Goal: Task Accomplishment & Management: Manage account settings

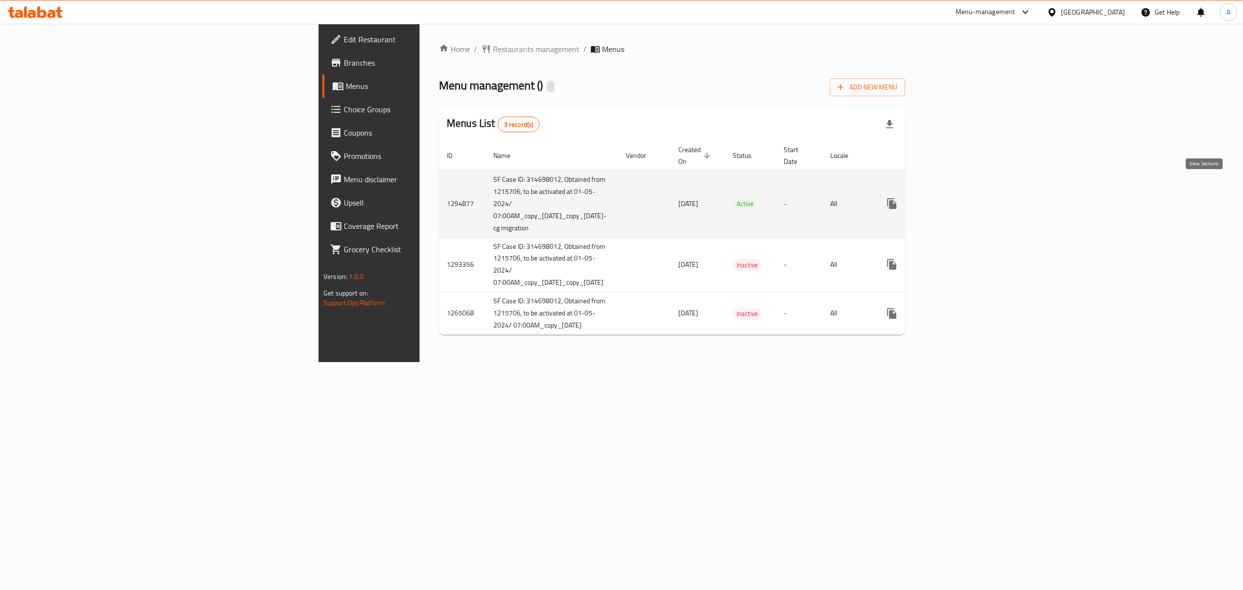
click at [966, 199] on icon "enhanced table" at bounding box center [962, 203] width 9 height 9
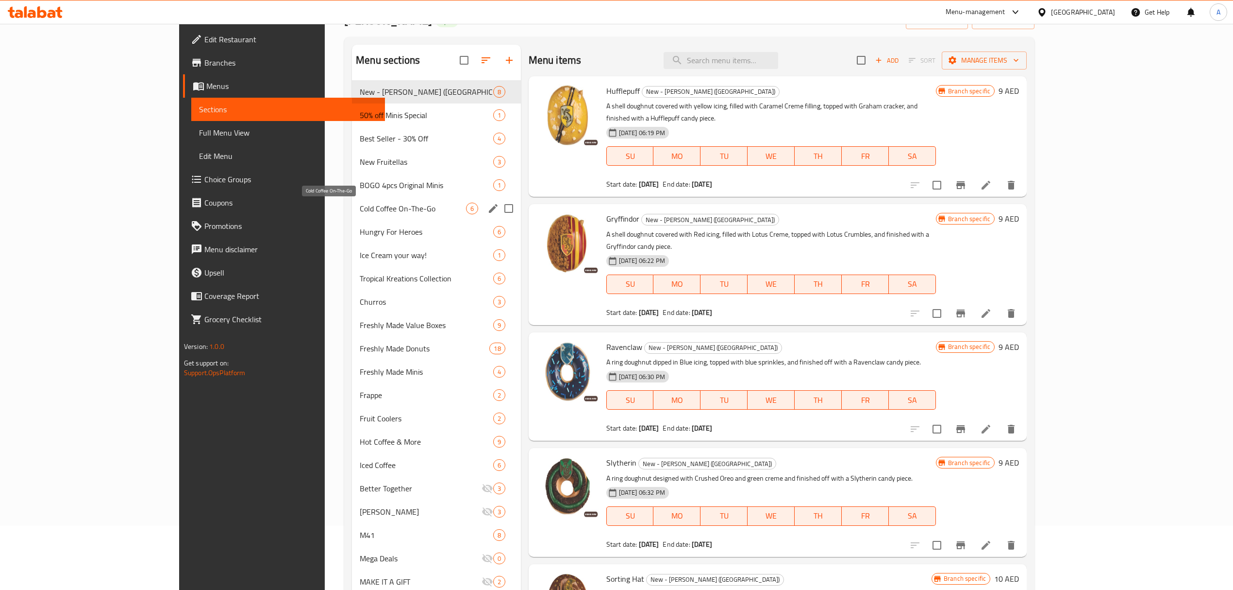
scroll to position [65, 0]
click at [489, 138] on icon "edit" at bounding box center [493, 138] width 9 height 9
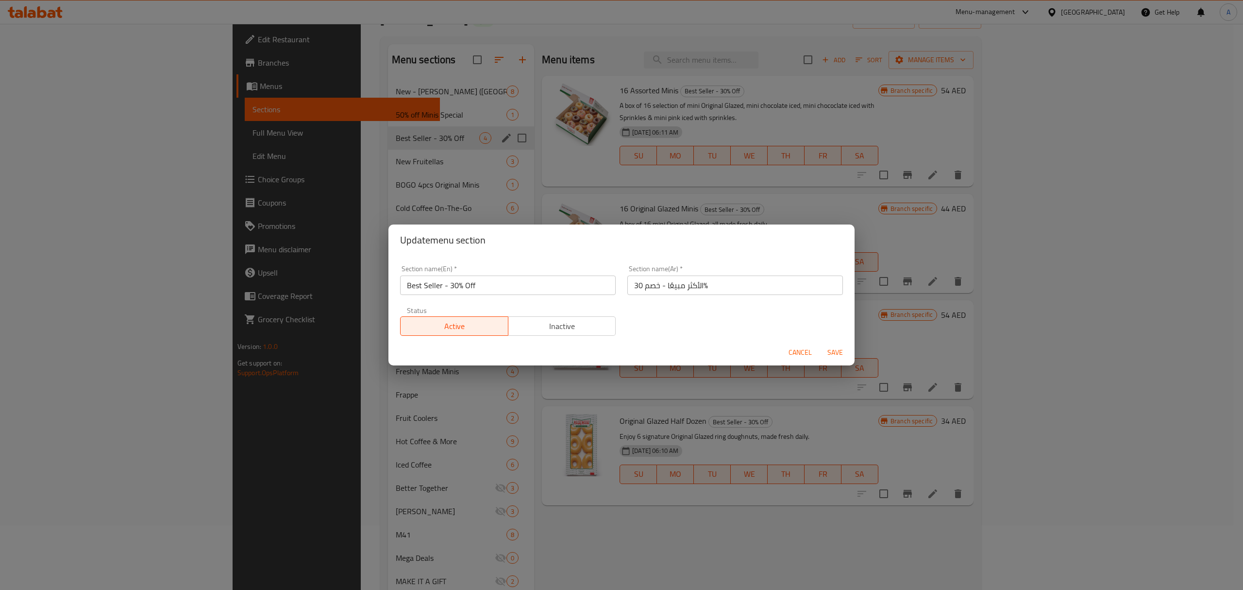
click at [576, 333] on button "Inactive" at bounding box center [562, 325] width 108 height 19
click at [844, 354] on span "Save" at bounding box center [835, 352] width 23 height 12
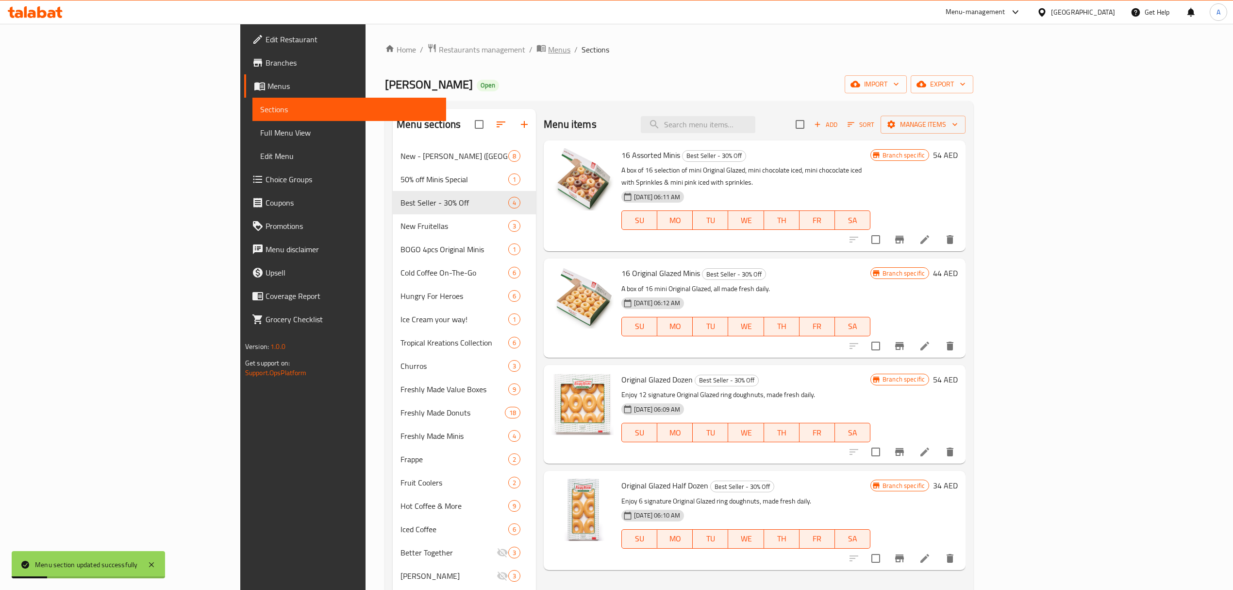
click at [548, 53] on span "Menus" at bounding box center [559, 50] width 22 height 12
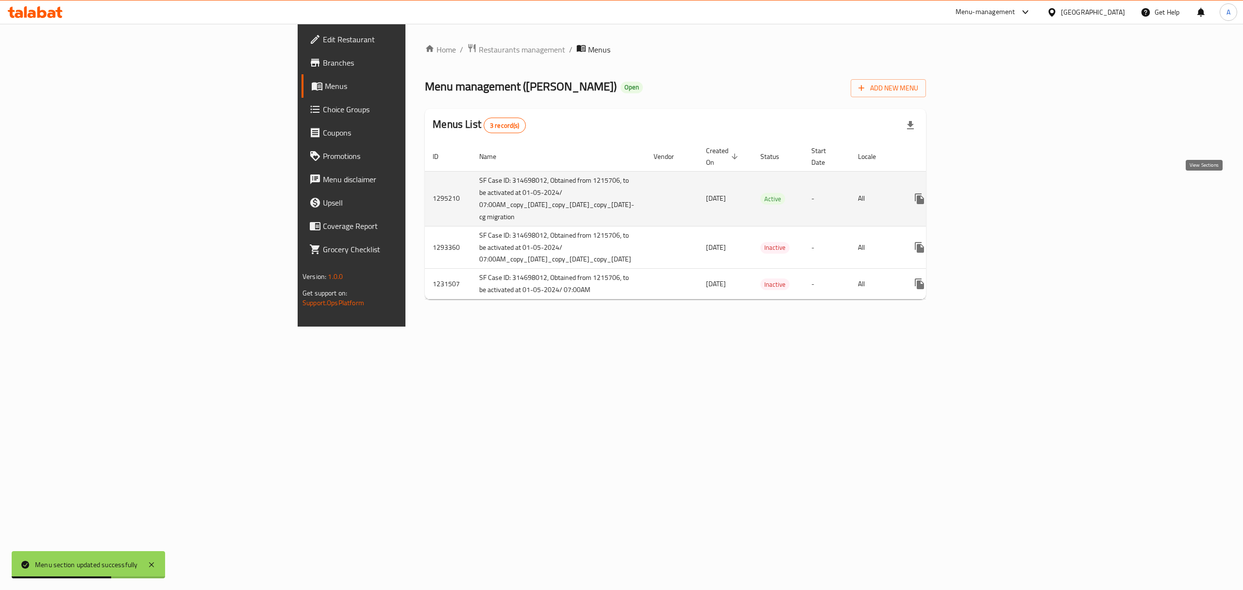
click at [995, 193] on icon "enhanced table" at bounding box center [990, 199] width 12 height 12
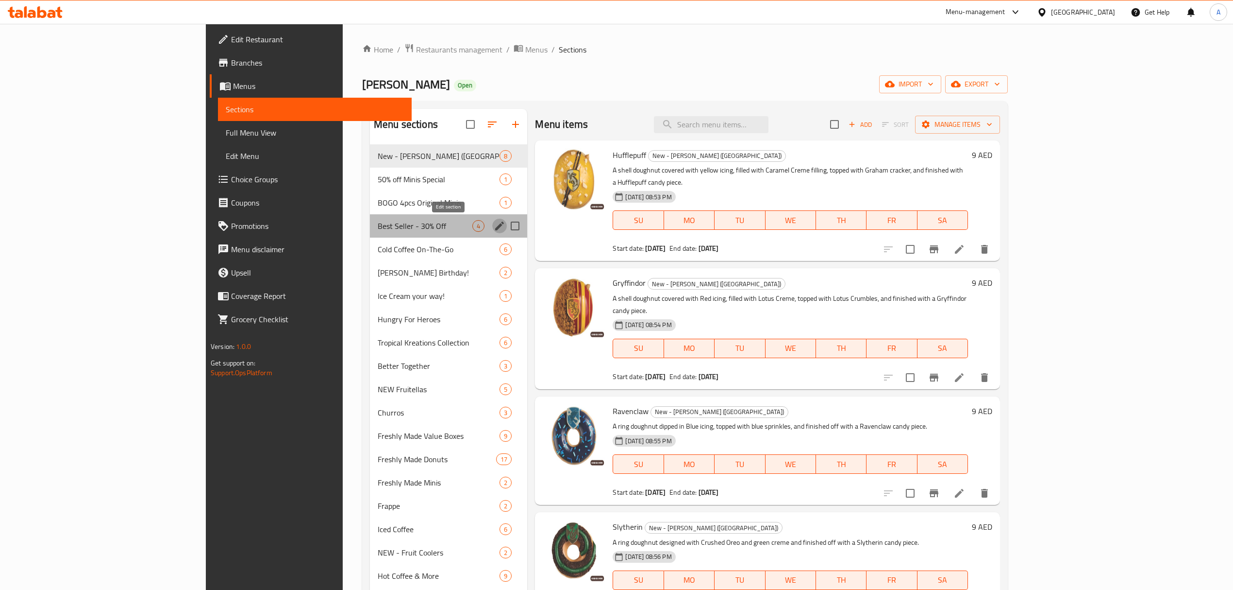
click at [495, 224] on icon "edit" at bounding box center [499, 225] width 9 height 9
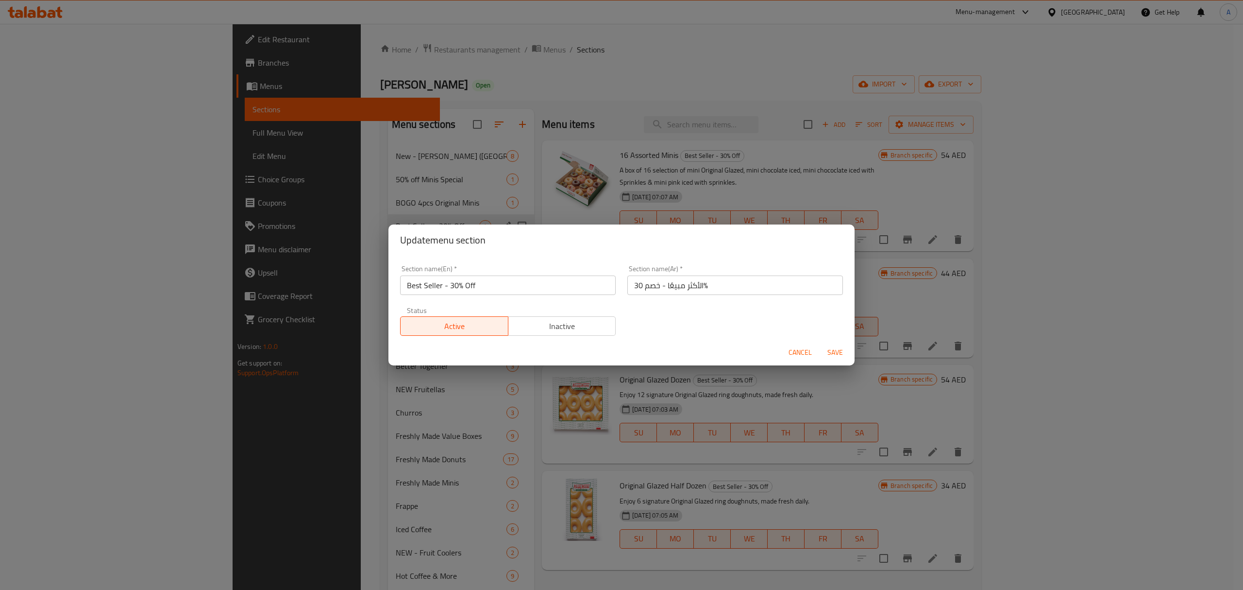
click at [575, 331] on span "Inactive" at bounding box center [562, 326] width 100 height 14
click at [838, 348] on span "Save" at bounding box center [835, 352] width 23 height 12
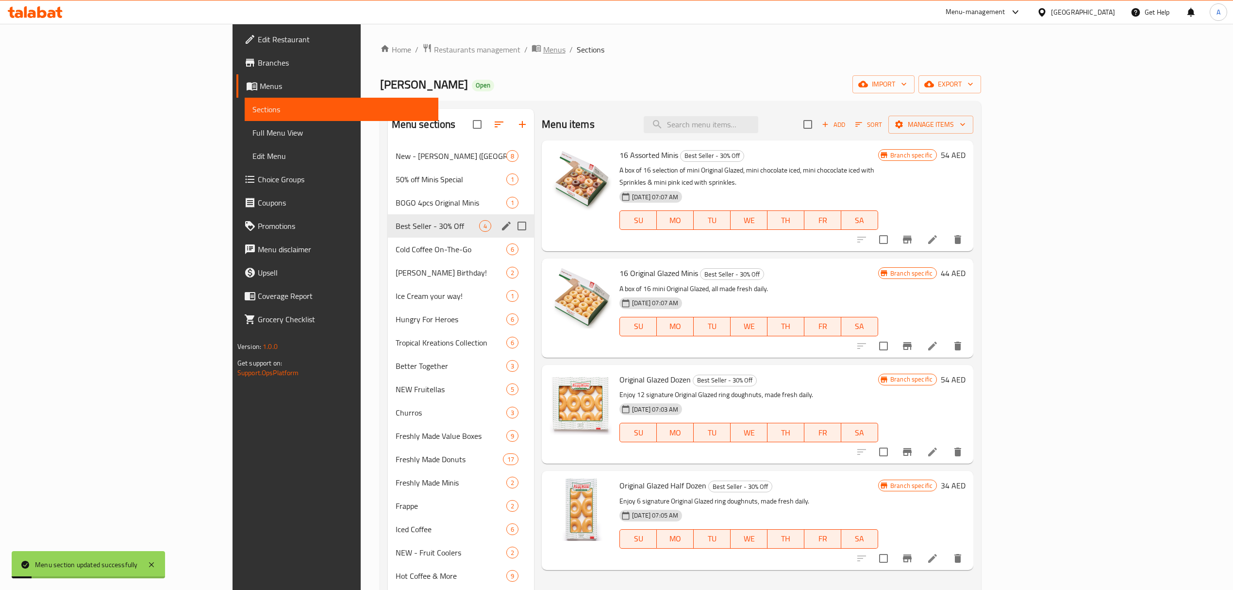
click at [532, 45] on icon "breadcrumb" at bounding box center [537, 48] width 10 height 10
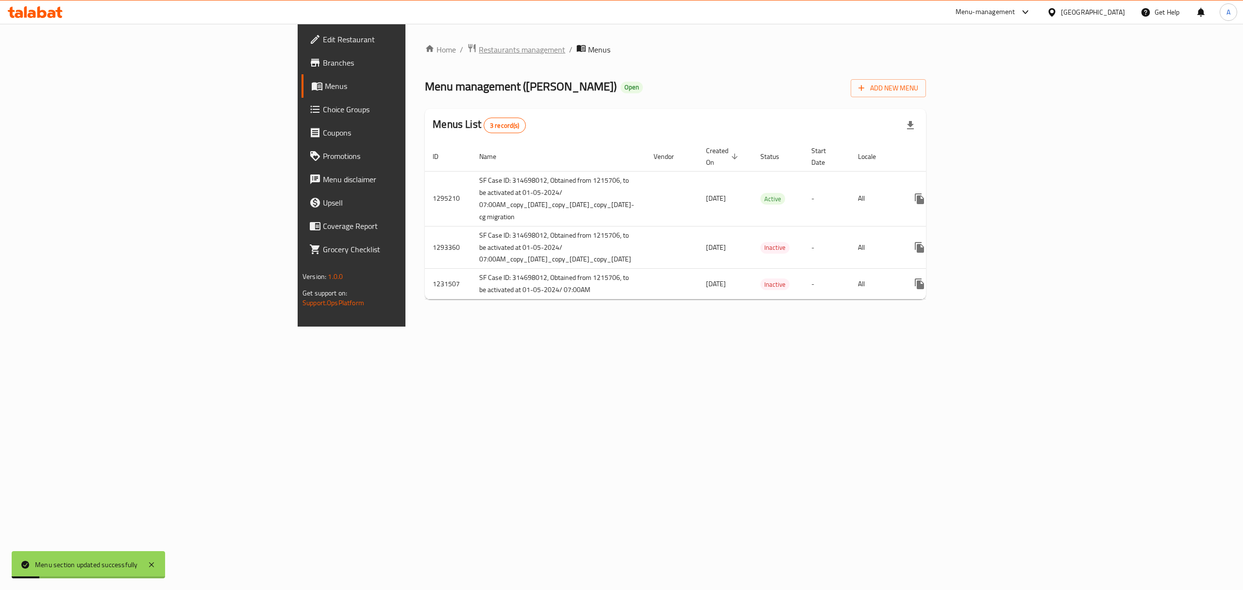
click at [479, 51] on span "Restaurants management" at bounding box center [522, 50] width 86 height 12
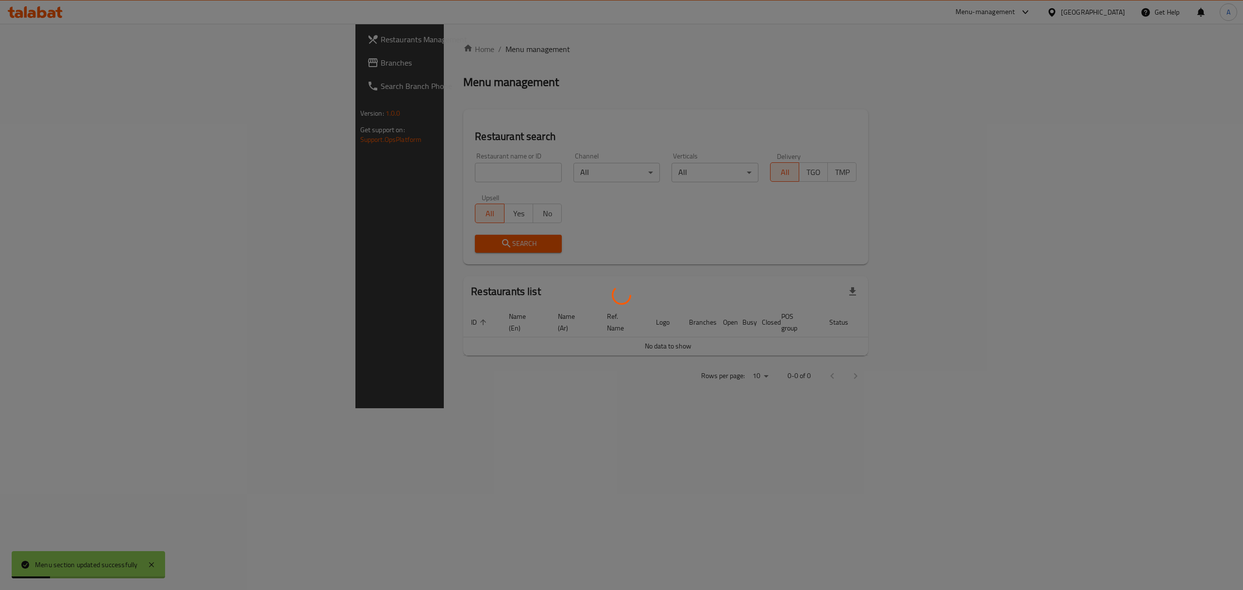
click at [329, 168] on div at bounding box center [621, 295] width 1243 height 590
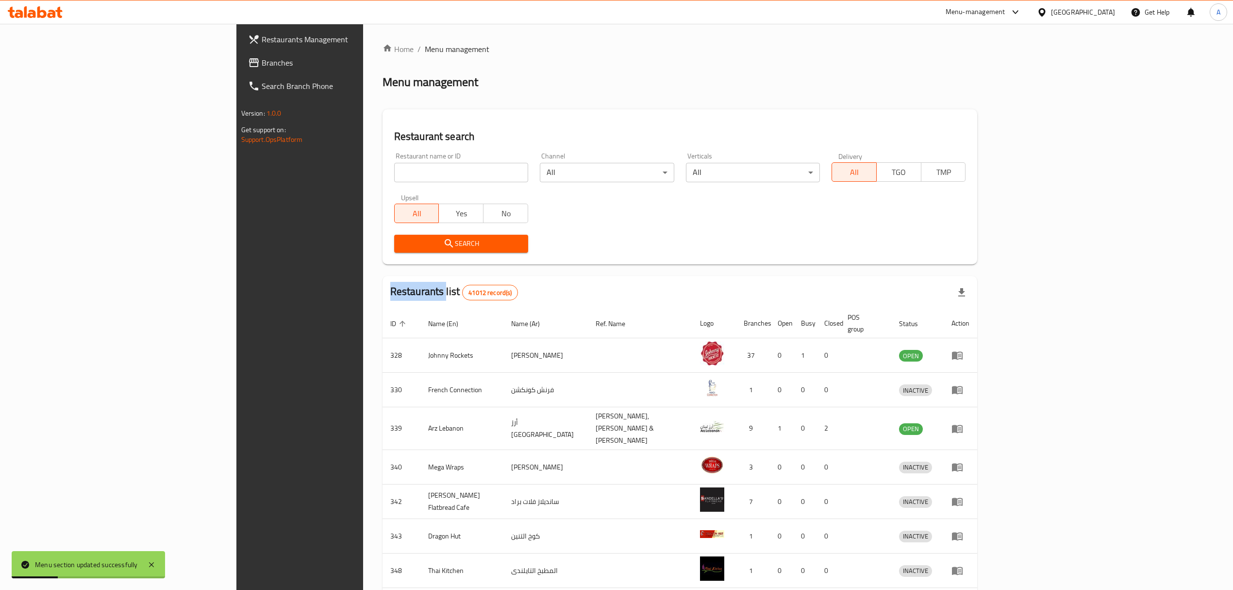
click at [383, 168] on div "Home / Menu management Menu management Restaurant search Restaurant name or ID …" at bounding box center [680, 383] width 595 height 681
click at [394, 168] on input "search" at bounding box center [461, 172] width 134 height 19
type input "[PERSON_NAME]"
click button "Search" at bounding box center [461, 244] width 134 height 18
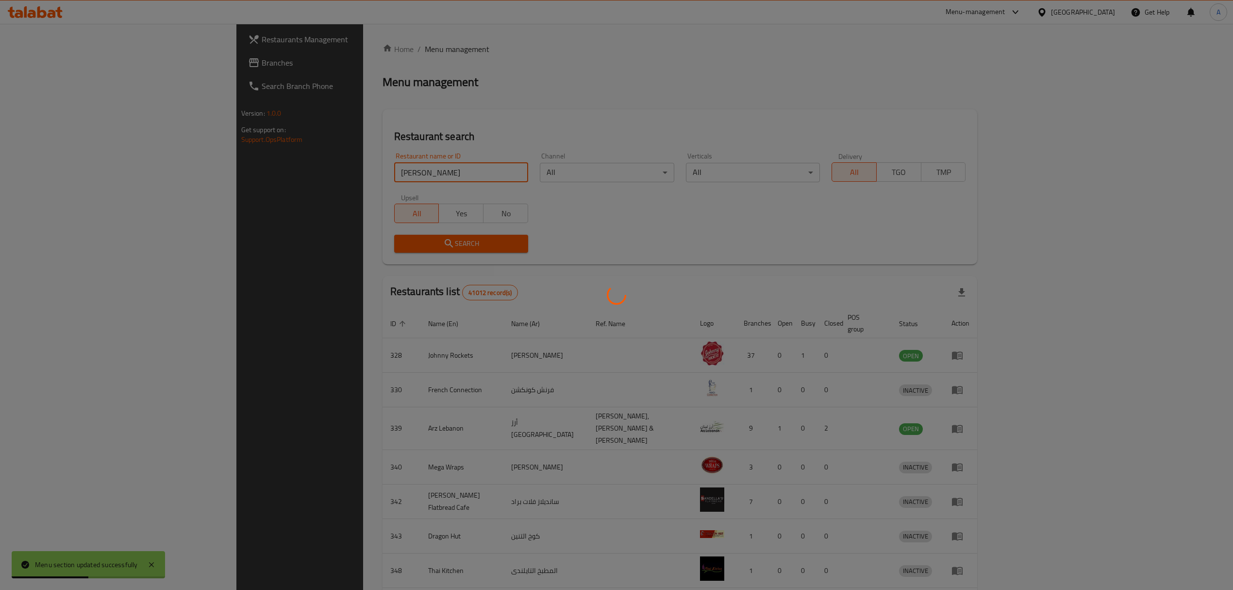
click button "Search" at bounding box center [461, 244] width 134 height 18
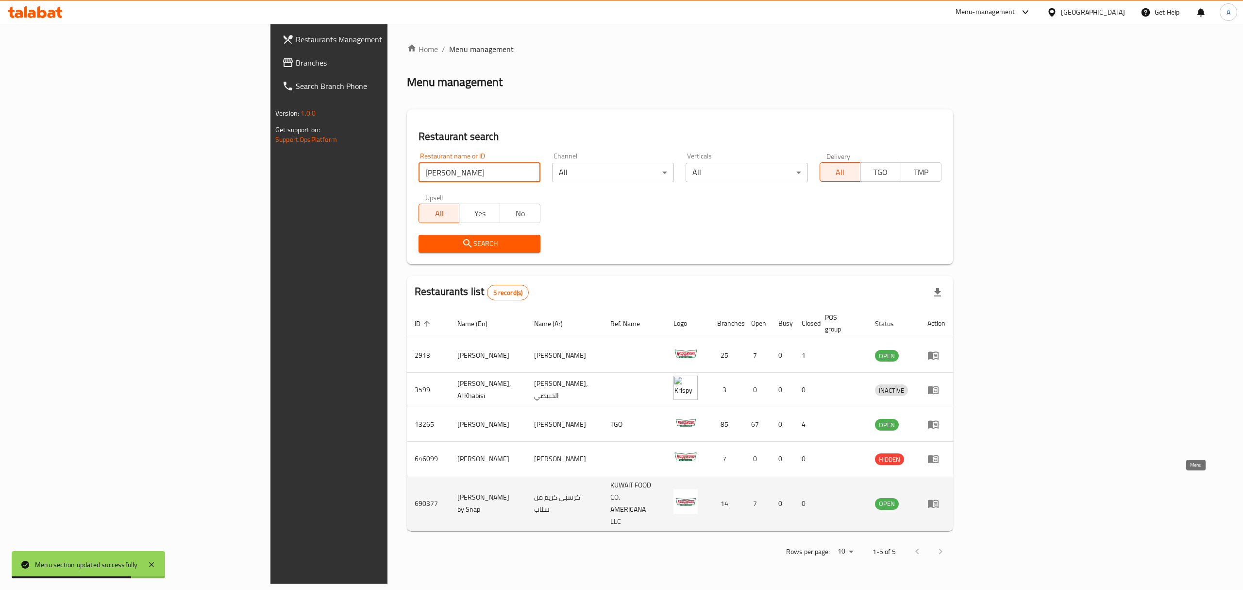
click at [939, 500] on icon "enhanced table" at bounding box center [933, 504] width 11 height 8
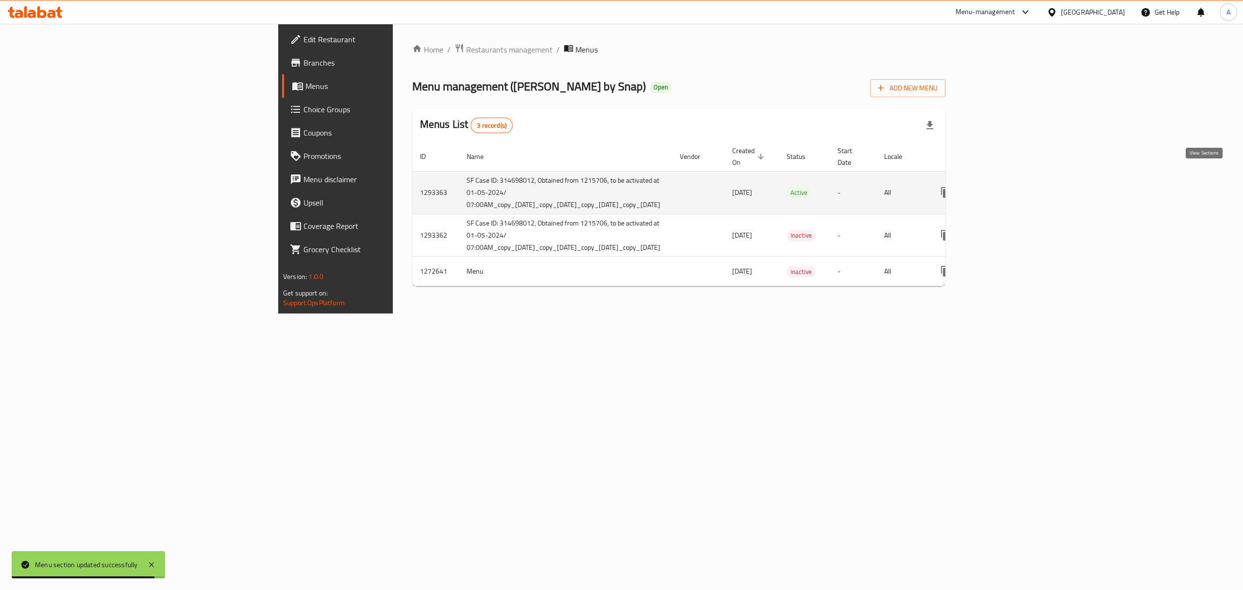
click at [1022, 186] on icon "enhanced table" at bounding box center [1016, 192] width 12 height 12
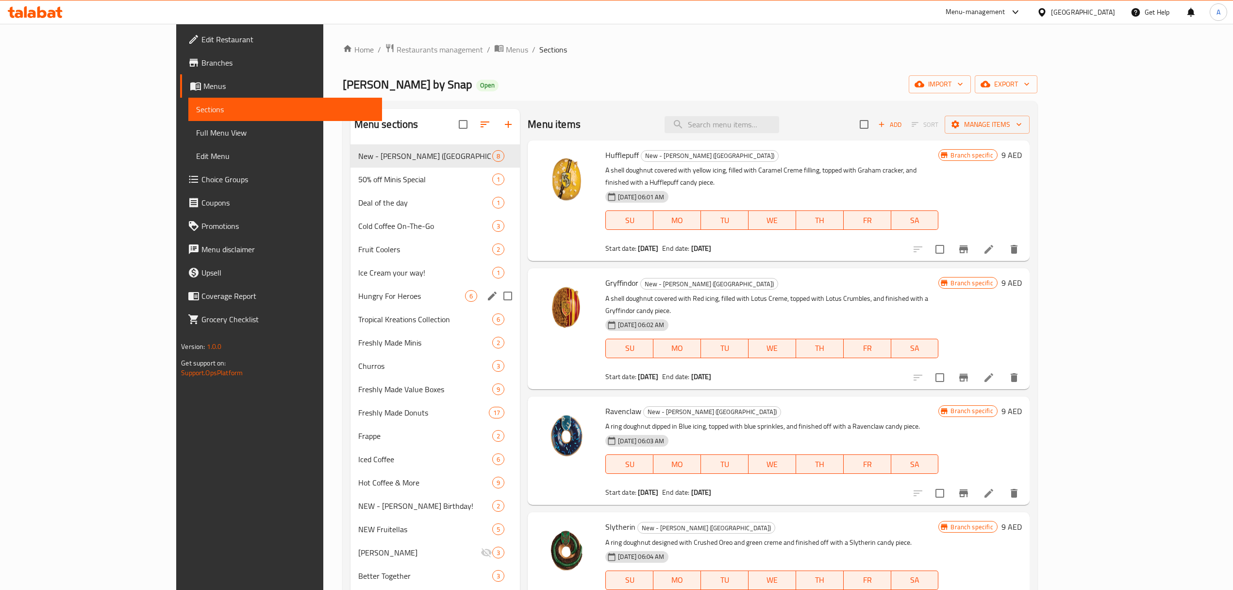
click at [358, 294] on span "Hungry For Heroes" at bounding box center [411, 296] width 107 height 12
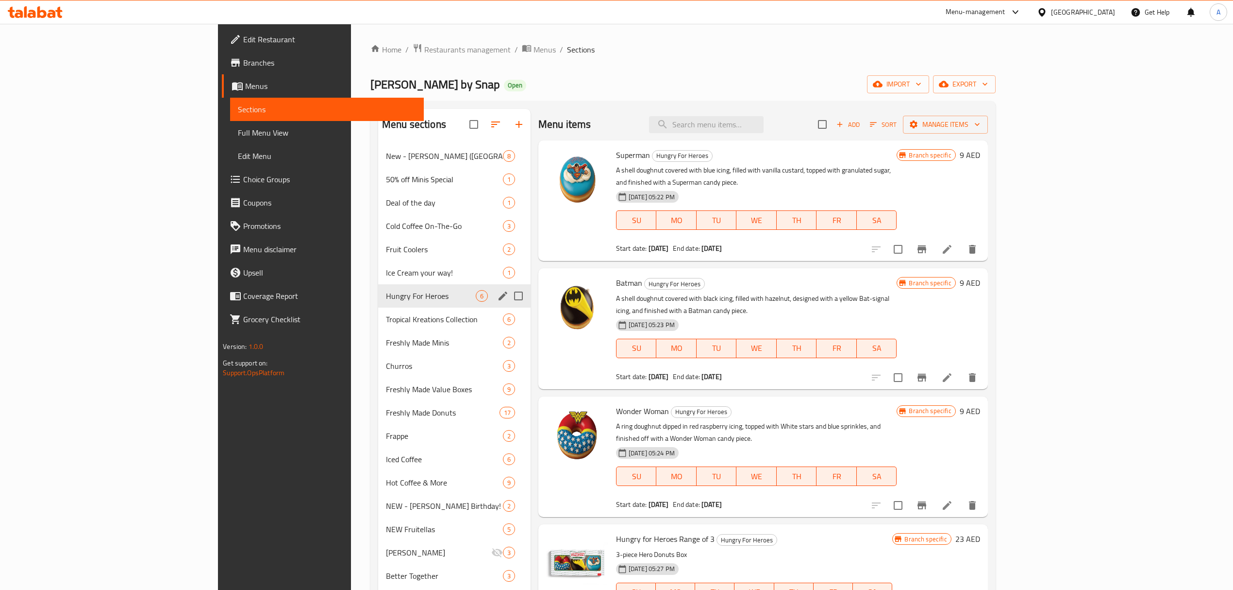
click at [378, 288] on div "Hungry For Heroes 6" at bounding box center [454, 295] width 152 height 23
click at [378, 279] on div "Ice Cream your way! 1" at bounding box center [454, 272] width 152 height 23
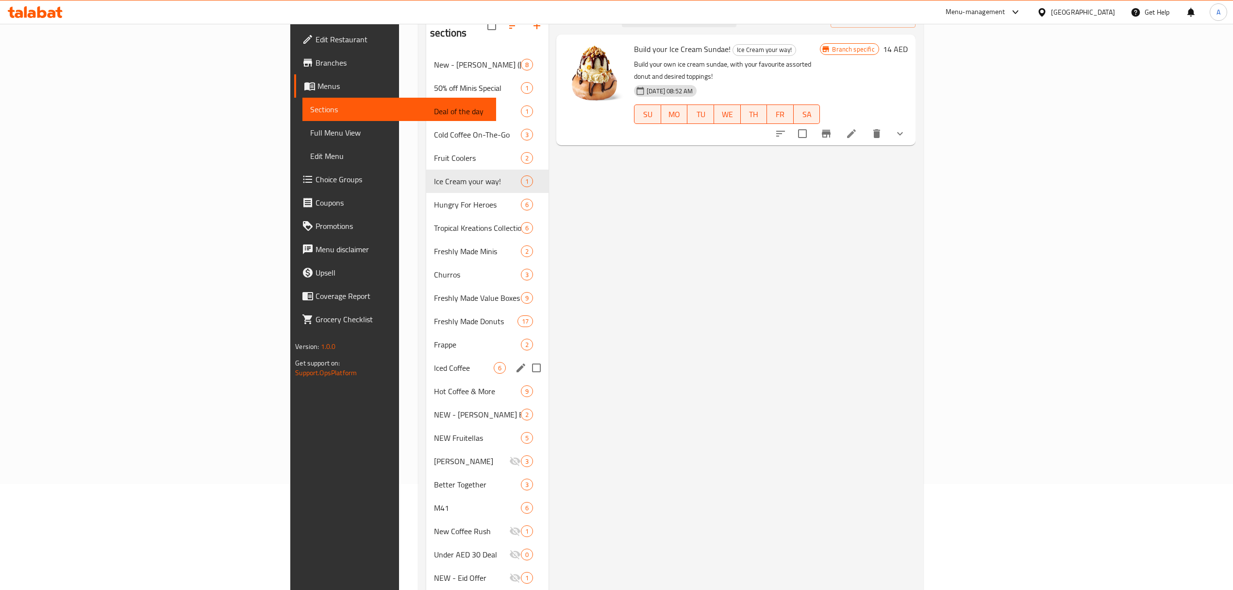
scroll to position [129, 0]
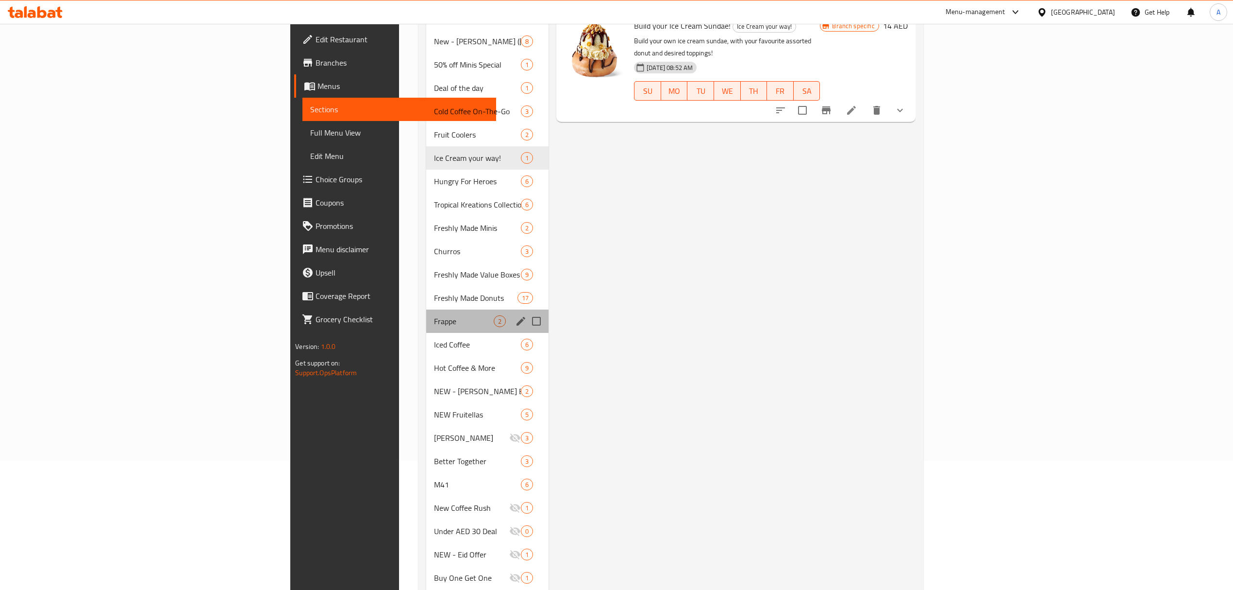
click at [426, 309] on div "Frappe 2" at bounding box center [487, 320] width 122 height 23
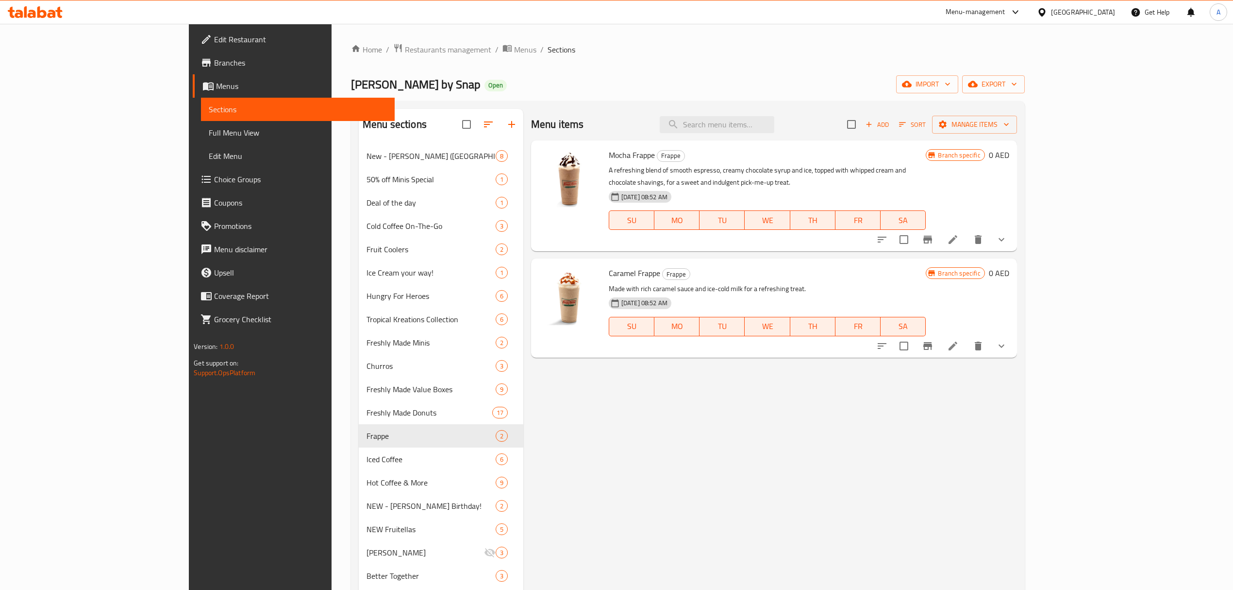
click at [992, 10] on div "Menu-management" at bounding box center [976, 12] width 60 height 12
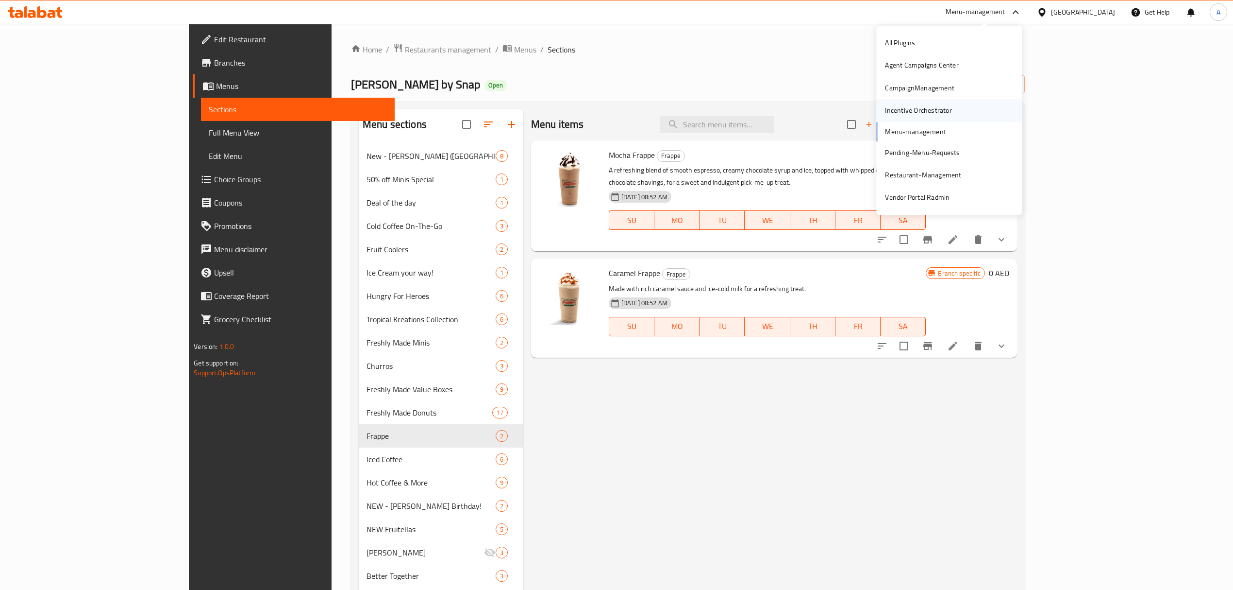
click at [911, 114] on div "Incentive Orchestrator" at bounding box center [918, 110] width 67 height 11
